Goal: Task Accomplishment & Management: Use online tool/utility

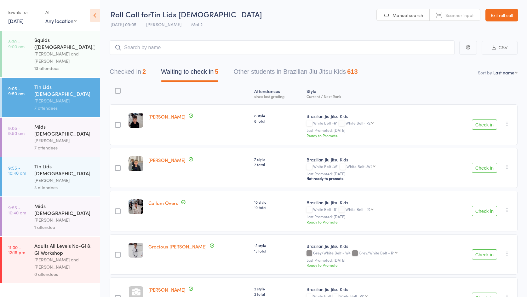
click at [497, 17] on link "Exit roll call" at bounding box center [502, 15] width 33 height 13
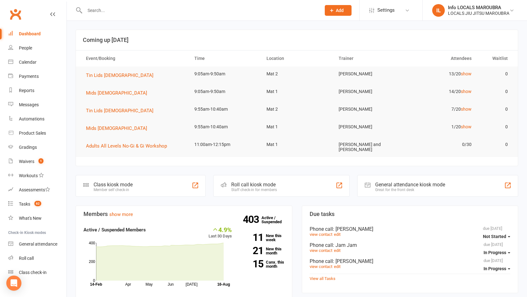
click at [225, 13] on input "text" at bounding box center [200, 10] width 234 height 9
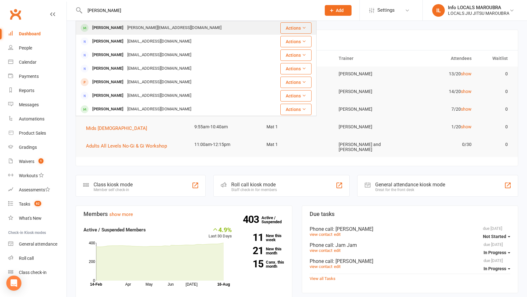
type input "bailey"
click at [143, 29] on div "jane@orls.com.au" at bounding box center [174, 27] width 98 height 9
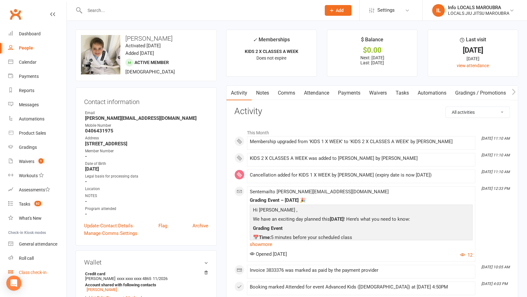
click at [38, 270] on div "Class check-in" at bounding box center [33, 272] width 28 height 5
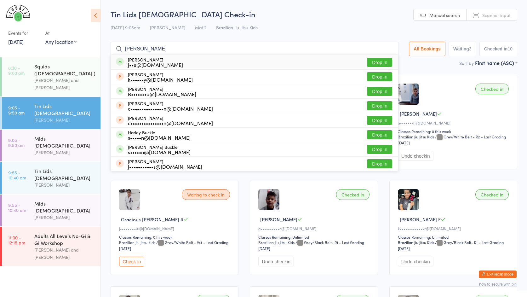
type input "bailey"
click at [378, 61] on button "Drop in" at bounding box center [379, 62] width 25 height 9
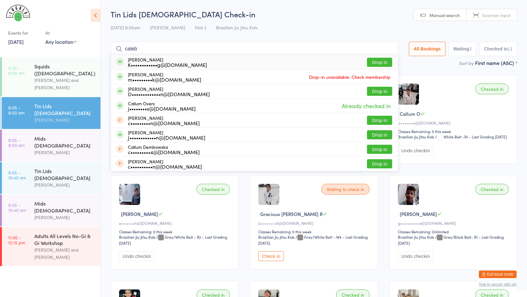
type input "caleb"
click at [369, 64] on button "Drop in" at bounding box center [379, 62] width 25 height 9
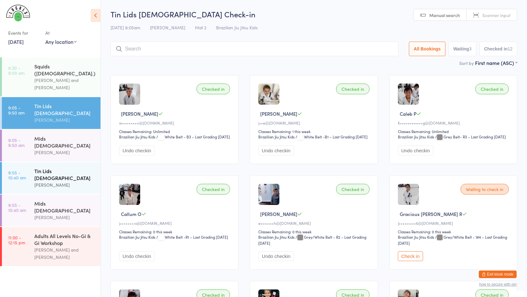
click at [70, 181] on div "[PERSON_NAME]" at bounding box center [64, 184] width 61 height 7
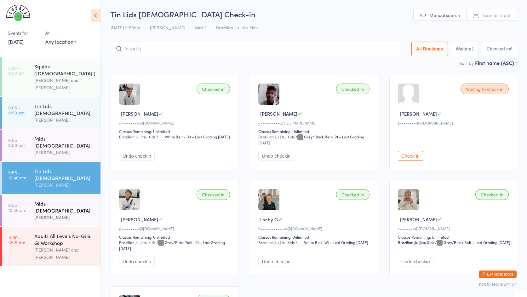
click at [70, 214] on div "[PERSON_NAME]" at bounding box center [64, 217] width 61 height 7
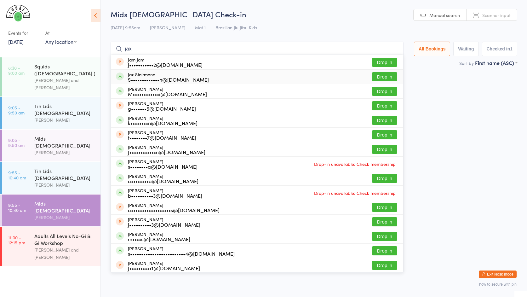
type input "jax"
click at [384, 77] on button "Drop in" at bounding box center [384, 76] width 25 height 9
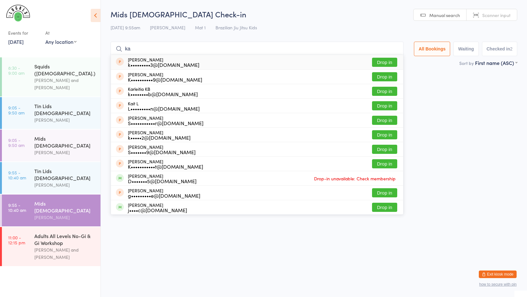
type input "k"
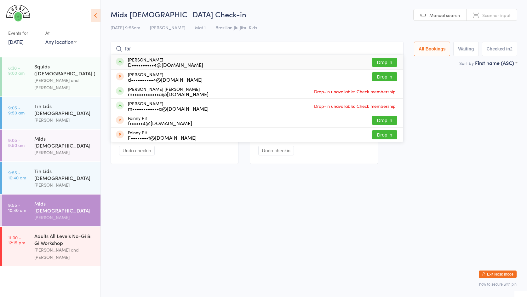
type input "far"
click at [383, 60] on button "Drop in" at bounding box center [384, 62] width 25 height 9
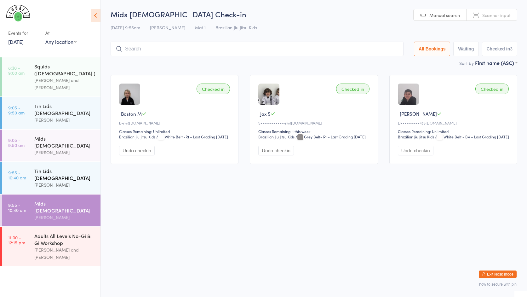
click at [31, 162] on link "9:55 - 10:40 am Tin Lids 8 - 12 y.o Veselin Celic" at bounding box center [51, 178] width 99 height 32
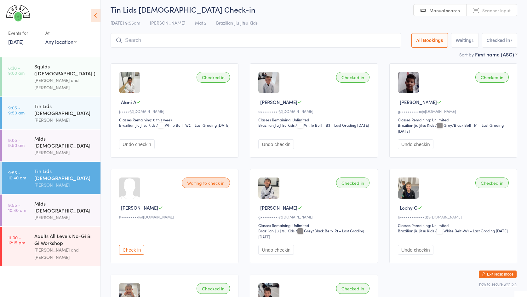
scroll to position [13, 0]
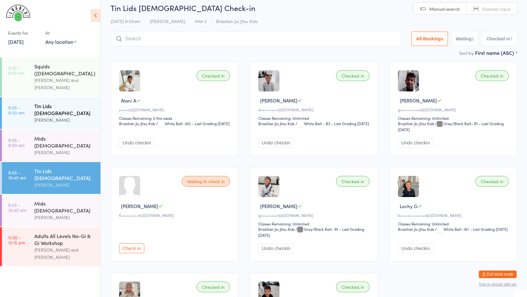
click at [83, 116] on div "[PERSON_NAME]" at bounding box center [64, 119] width 61 height 7
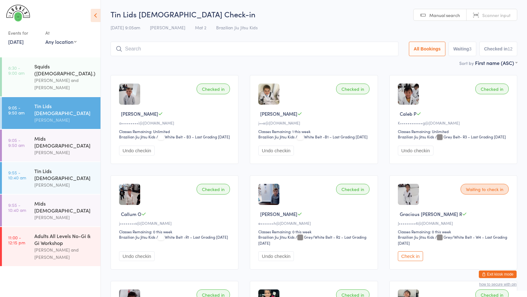
click at [461, 49] on button "Waiting 3" at bounding box center [463, 49] width 28 height 15
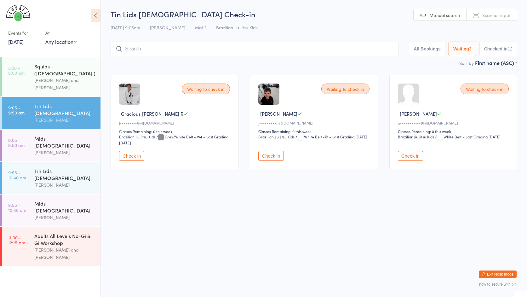
click at [491, 47] on button "Checked in 12" at bounding box center [499, 49] width 38 height 15
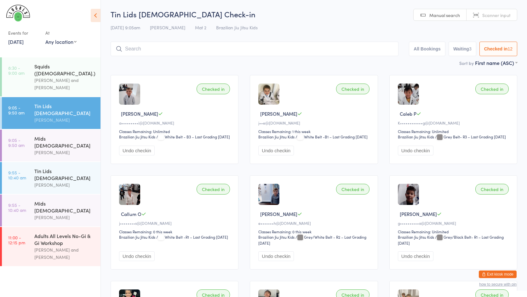
scroll to position [1, 0]
click at [57, 181] on div "[PERSON_NAME]" at bounding box center [64, 184] width 61 height 7
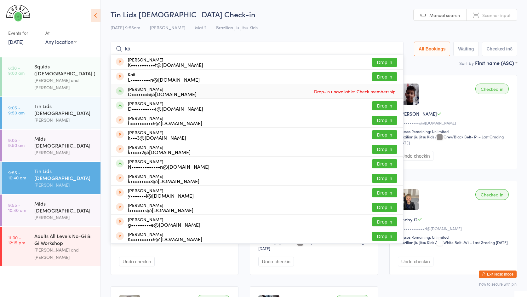
type input "k"
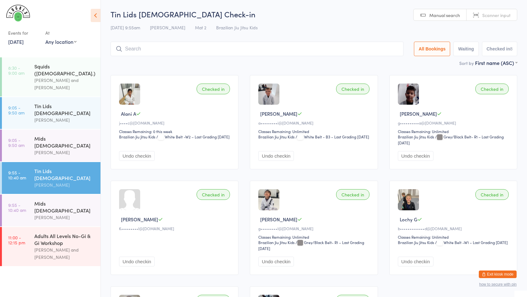
click at [200, 33] on div "Tin Lids 8 - 12 y.o Check-in 16 Aug 9:55am Veselin Celic Mat 2 Brazilian Jiu Ji…" at bounding box center [314, 34] width 407 height 50
click at [505, 273] on button "Exit kiosk mode" at bounding box center [498, 274] width 38 height 8
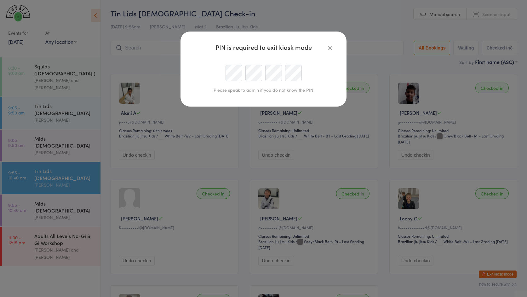
type input "info@localsmaroubra.com.au"
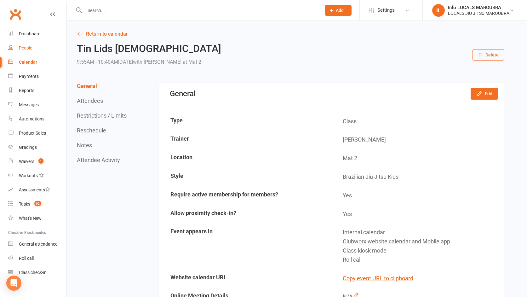
click at [32, 47] on div "People" at bounding box center [25, 47] width 13 height 5
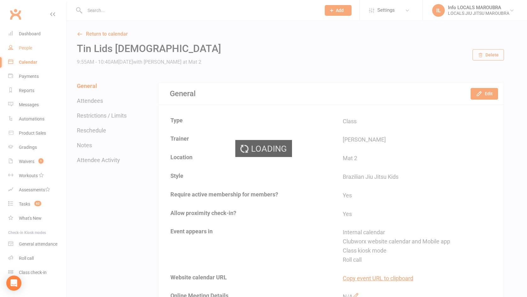
select select "100"
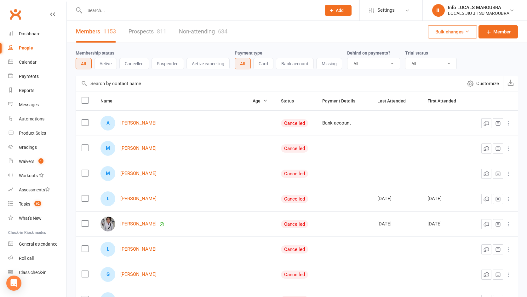
click at [116, 12] on input "text" at bounding box center [200, 10] width 234 height 9
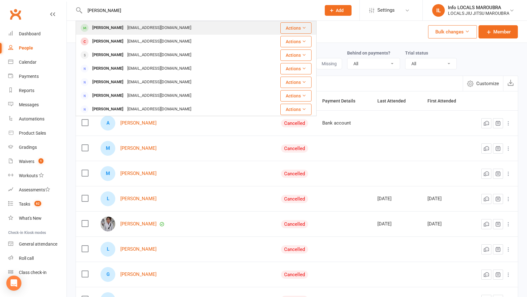
type input "kai peter"
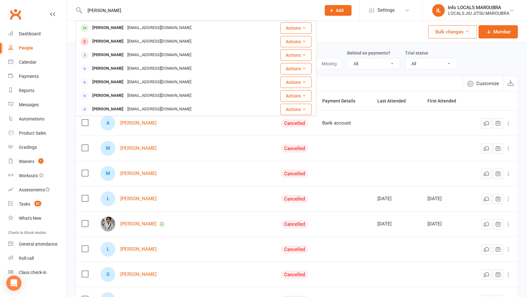
click at [152, 26] on div "Deanp2025@hotmail.com" at bounding box center [159, 27] width 68 height 9
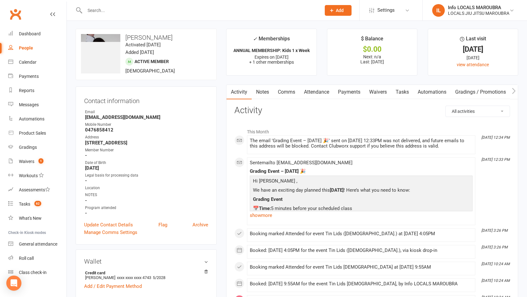
scroll to position [3, 0]
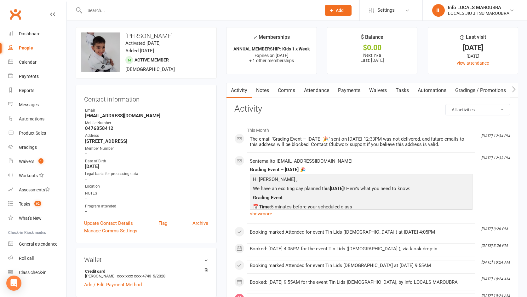
click at [104, 11] on input "text" at bounding box center [200, 10] width 234 height 9
drag, startPoint x: 235, startPoint y: 49, endPoint x: 297, endPoint y: 61, distance: 63.9
click at [296, 61] on li "✓ Memberships ANNUAL MEMBERSHIP: Kids 1 x Week Expires on 13th October, 2025 + …" at bounding box center [271, 50] width 90 height 47
click at [37, 31] on div "Dashboard" at bounding box center [30, 33] width 22 height 5
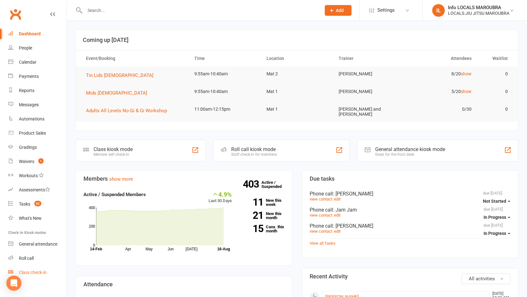
click at [37, 275] on div "Class check-in" at bounding box center [33, 272] width 28 height 5
